Goal: Information Seeking & Learning: Learn about a topic

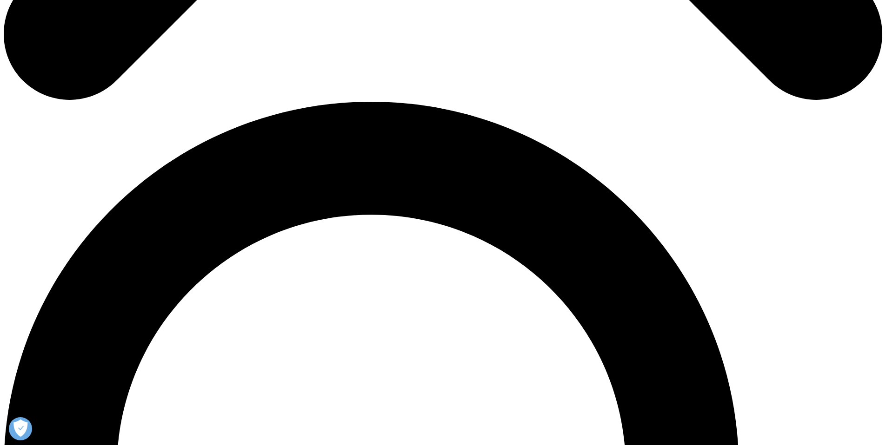
scroll to position [794, 0]
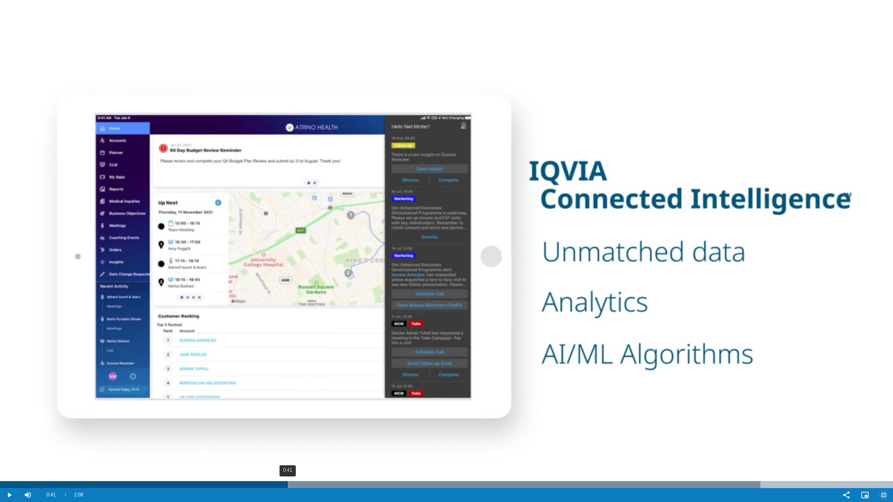
click at [287, 445] on div "0:41" at bounding box center [287, 484] width 0 height 7
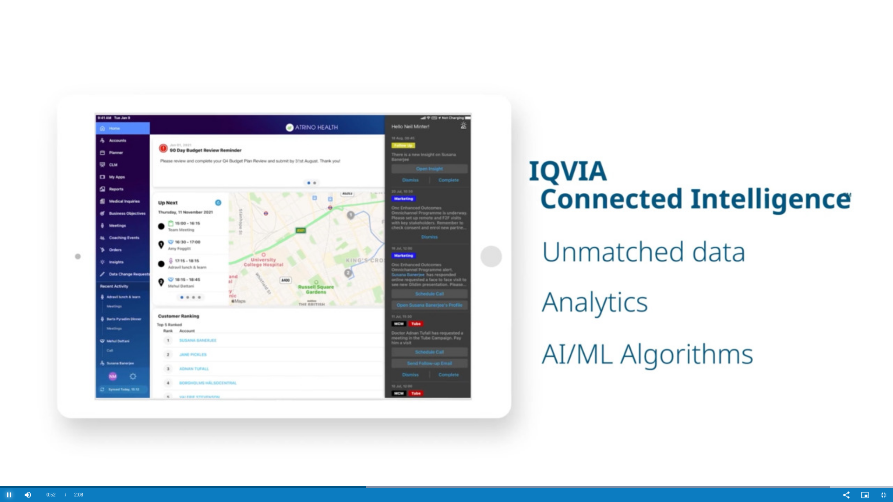
click at [11, 445] on span "Video Player" at bounding box center [9, 495] width 19 height 0
click at [12, 445] on span "Video Player" at bounding box center [9, 495] width 19 height 0
click at [10, 445] on span "Video Player" at bounding box center [9, 495] width 19 height 0
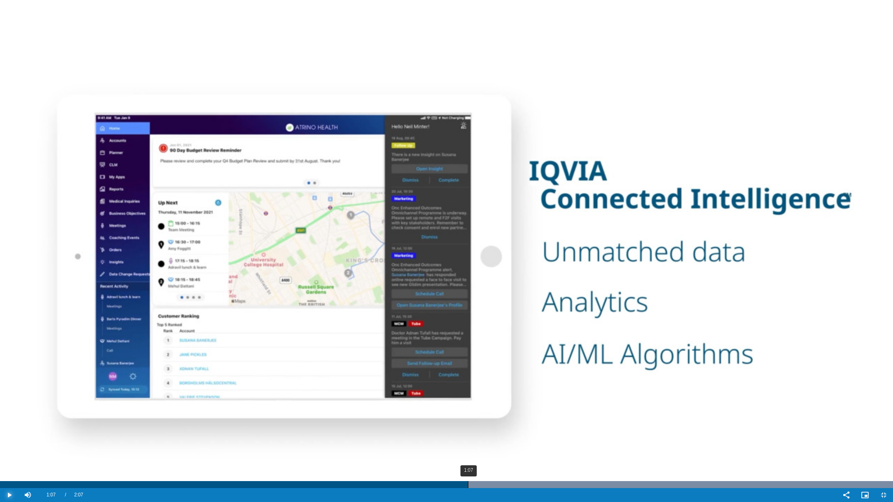
click at [468, 445] on div "1:07" at bounding box center [468, 484] width 0 height 7
click at [466, 445] on div "1:06" at bounding box center [466, 484] width 0 height 7
click at [465, 445] on div "1:06" at bounding box center [465, 484] width 0 height 7
click at [466, 445] on div "1:06" at bounding box center [466, 484] width 0 height 7
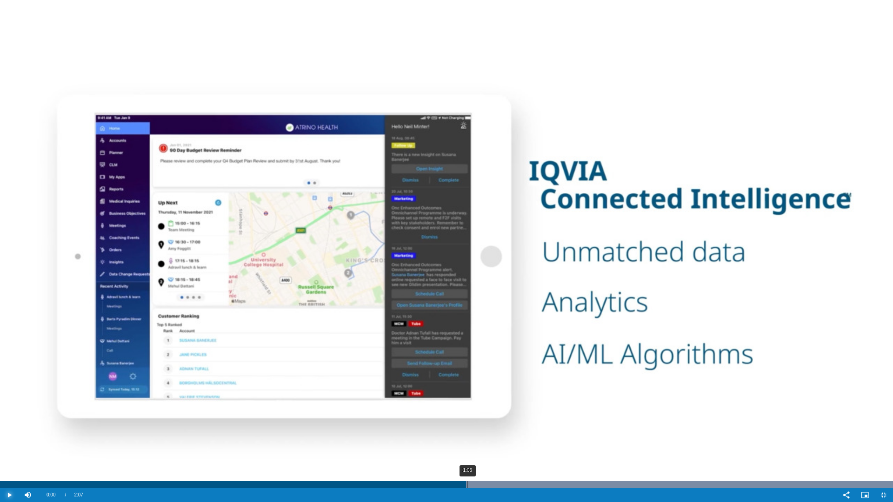
click at [467, 445] on div "Progress Bar" at bounding box center [586, 484] width 614 height 7
click at [470, 445] on div "1:07" at bounding box center [470, 484] width 0 height 7
click at [473, 445] on div "1:07" at bounding box center [473, 484] width 0 height 7
click at [475, 445] on div "1:08" at bounding box center [475, 484] width 0 height 7
click at [477, 445] on div "1:08" at bounding box center [477, 484] width 0 height 7
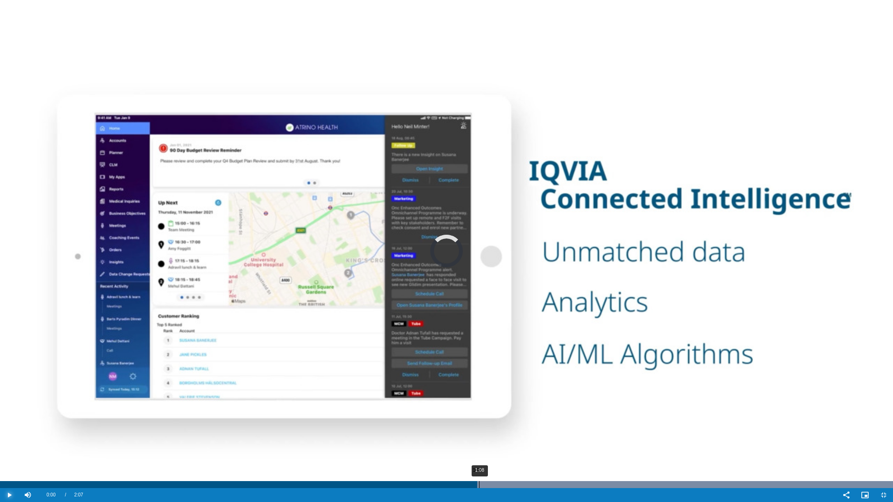
click at [479, 445] on div "1:08" at bounding box center [479, 484] width 0 height 7
click at [480, 445] on div "1:08" at bounding box center [480, 484] width 0 height 7
click at [482, 445] on div "1:09" at bounding box center [482, 484] width 0 height 7
click at [484, 445] on div "1:09" at bounding box center [484, 484] width 0 height 7
click at [487, 445] on div "1:09" at bounding box center [487, 484] width 0 height 7
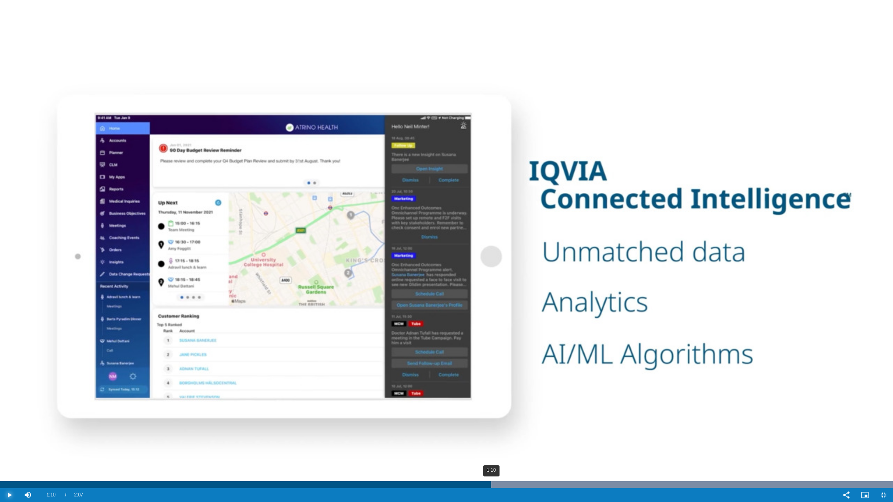
click at [491, 445] on div "1:10" at bounding box center [491, 484] width 0 height 7
click at [488, 445] on div "1:09" at bounding box center [488, 484] width 0 height 7
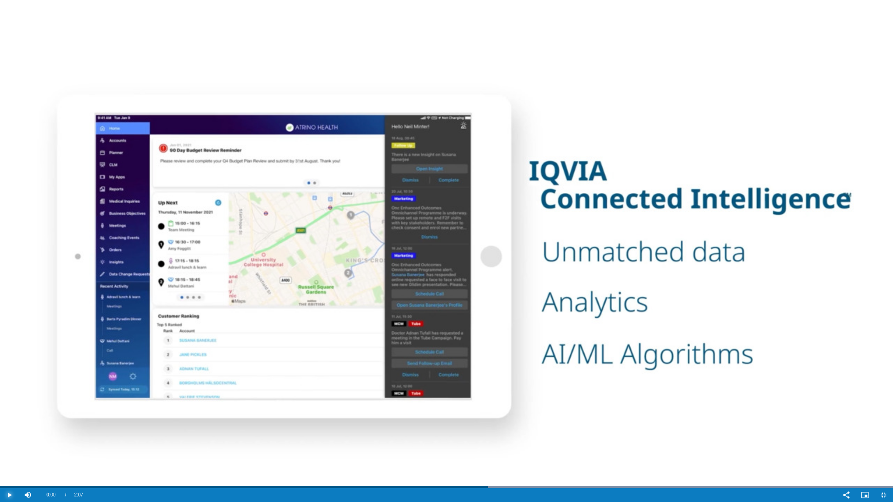
click at [12, 445] on span "Video Player" at bounding box center [9, 495] width 19 height 0
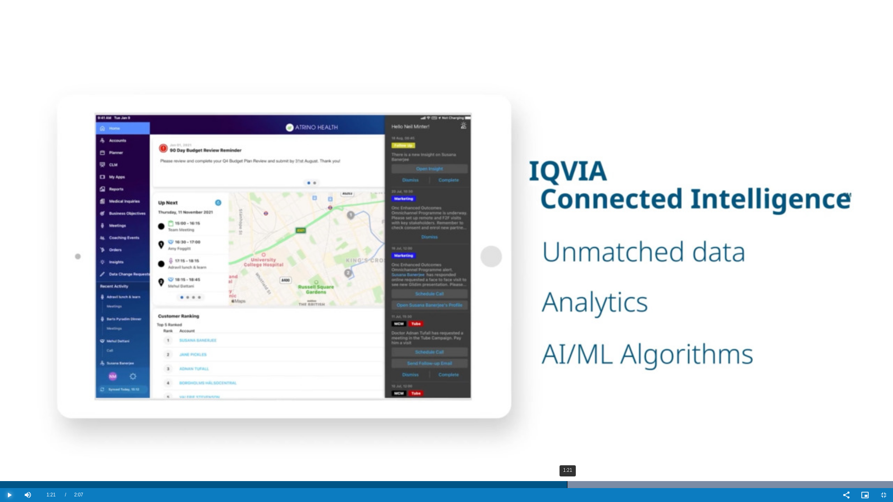
click at [567, 445] on div "1:21" at bounding box center [567, 484] width 0 height 7
click at [564, 445] on div "1:20" at bounding box center [564, 484] width 0 height 7
click at [561, 445] on div "1:20" at bounding box center [561, 484] width 0 height 7
click at [558, 445] on div "1:19" at bounding box center [558, 484] width 0 height 7
click at [553, 445] on div "1:19" at bounding box center [553, 484] width 0 height 7
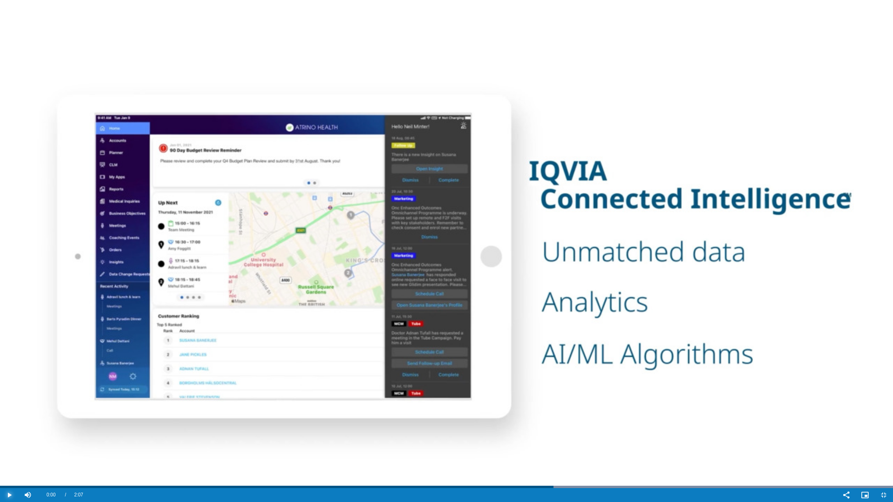
click at [8, 445] on span "Video Player" at bounding box center [9, 495] width 19 height 0
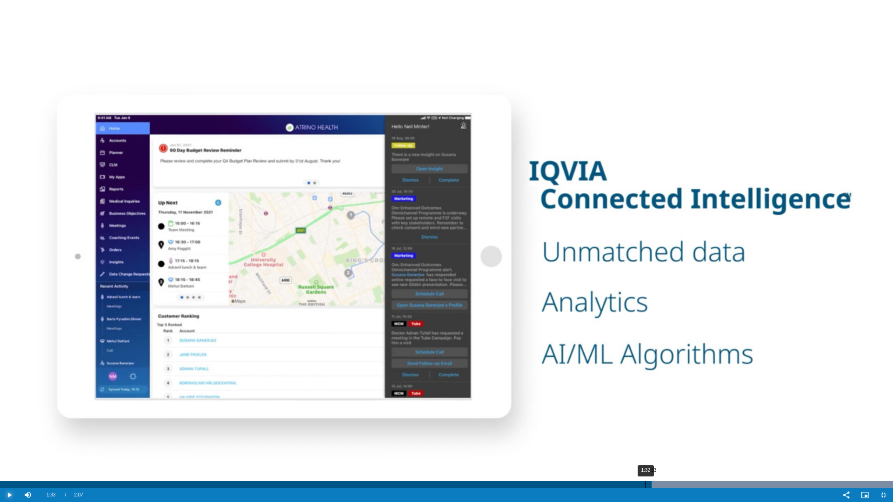
click at [645, 445] on div "1:32" at bounding box center [645, 484] width 0 height 7
click at [641, 445] on div "1:31" at bounding box center [641, 484] width 0 height 7
